Goal: Entertainment & Leisure: Consume media (video, audio)

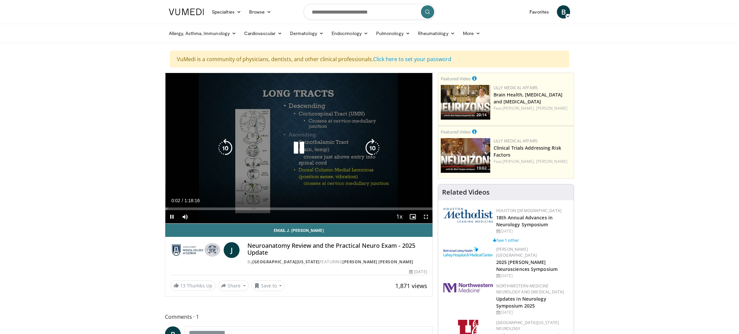
click at [301, 151] on icon "Video Player" at bounding box center [299, 148] width 18 height 18
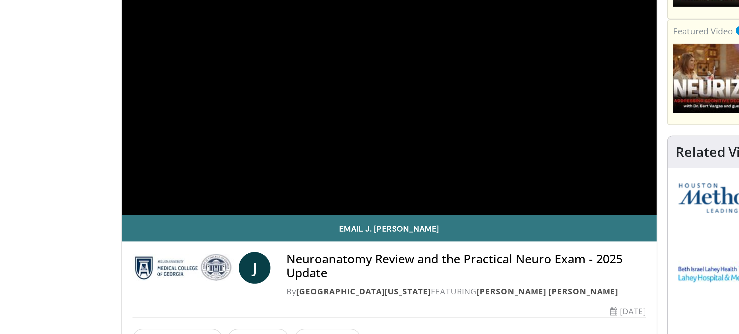
scroll to position [59, 0]
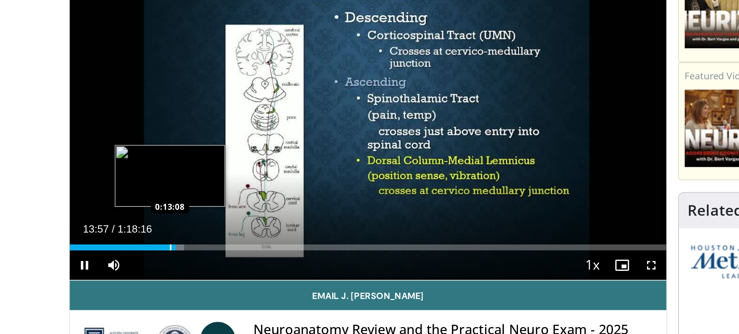
click at [210, 150] on div "Progress Bar" at bounding box center [210, 150] width 1 height 3
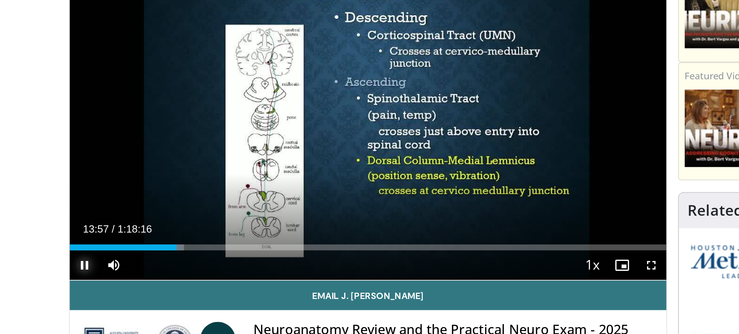
click at [173, 159] on span "Video Player" at bounding box center [171, 157] width 13 height 13
